Goal: Information Seeking & Learning: Check status

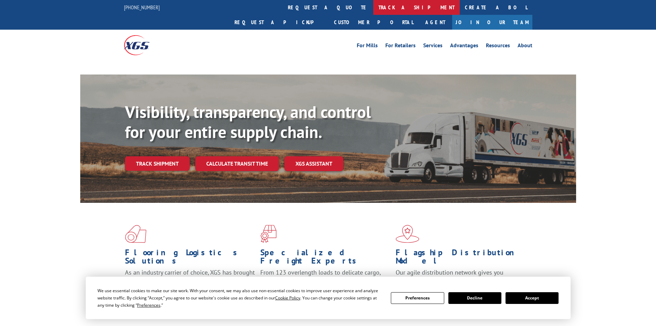
click at [374, 9] on link "track a shipment" at bounding box center [417, 7] width 86 height 15
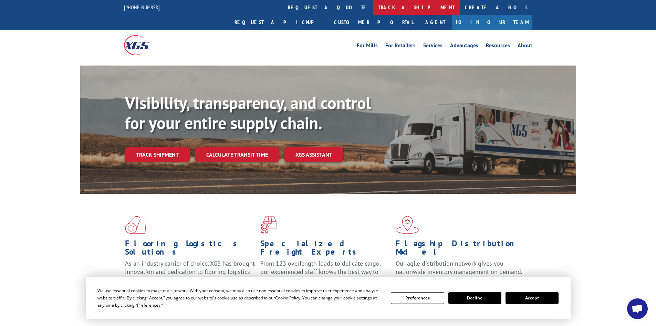
click at [374, 7] on link "track a shipment" at bounding box center [417, 7] width 86 height 15
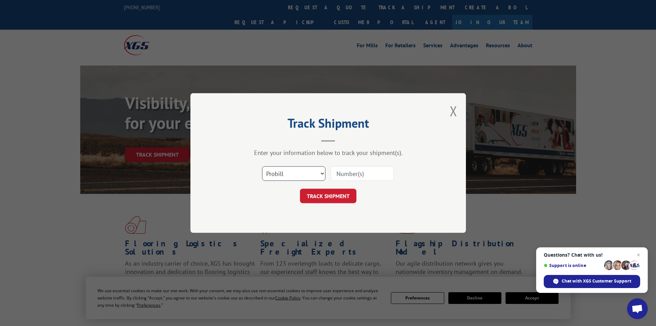
click at [276, 176] on select "Select category... Probill BOL PO" at bounding box center [293, 173] width 63 height 14
select select "bol"
click at [262, 166] on select "Select category... Probill BOL PO" at bounding box center [293, 173] width 63 height 14
paste input "6019015"
click at [338, 173] on input "6019015" at bounding box center [362, 173] width 63 height 14
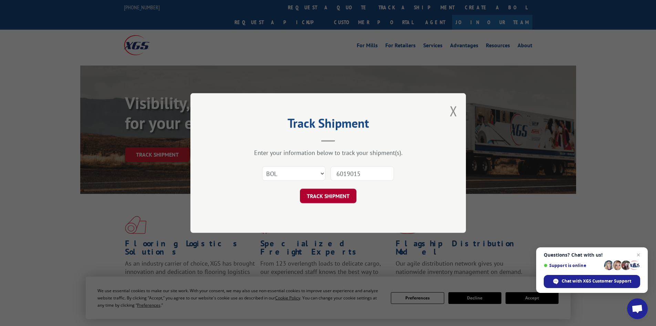
type input "6019015"
click at [340, 198] on button "TRACK SHIPMENT" at bounding box center [328, 195] width 57 height 14
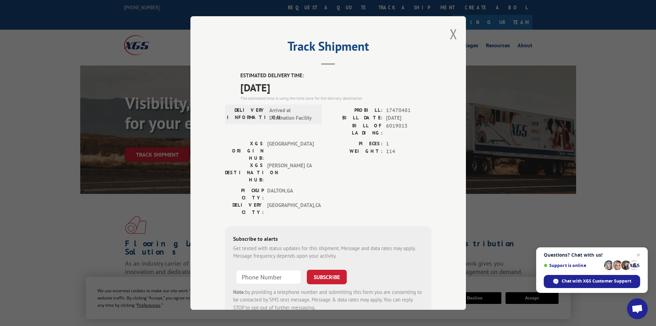
click at [73, 187] on div "Track Shipment ESTIMATED DELIVERY TIME: [DATE] The estimated time is using the …" at bounding box center [328, 163] width 656 height 326
click at [77, 216] on div "Track Shipment ESTIMATED DELIVERY TIME: [DATE] The estimated time is using the …" at bounding box center [328, 163] width 656 height 326
click at [452, 34] on button "Close modal" at bounding box center [454, 34] width 8 height 18
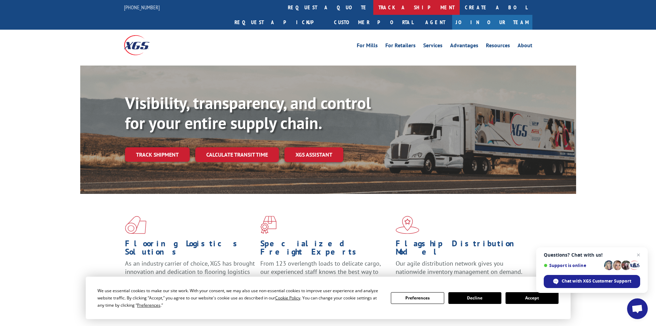
click at [374, 8] on link "track a shipment" at bounding box center [417, 7] width 86 height 15
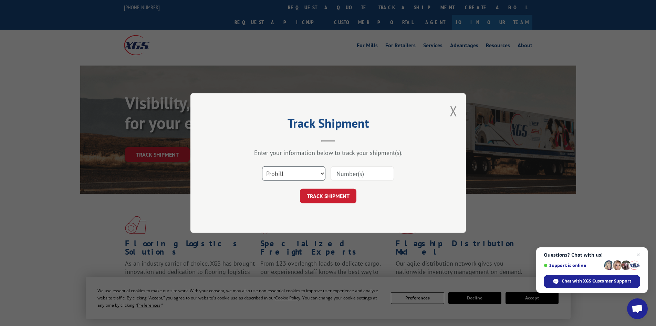
click at [294, 173] on select "Select category... Probill BOL PO" at bounding box center [293, 173] width 63 height 14
select select "bol"
click at [262, 166] on select "Select category... Probill BOL PO" at bounding box center [293, 173] width 63 height 14
paste input "6020711"
click at [339, 173] on input "6020711" at bounding box center [362, 173] width 63 height 14
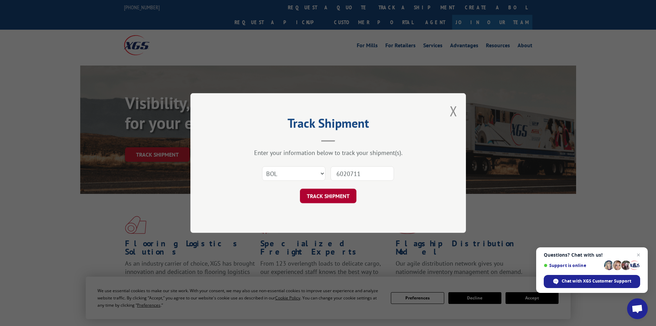
type input "6020711"
click at [339, 195] on button "TRACK SHIPMENT" at bounding box center [328, 195] width 57 height 14
